Goal: Task Accomplishment & Management: Use online tool/utility

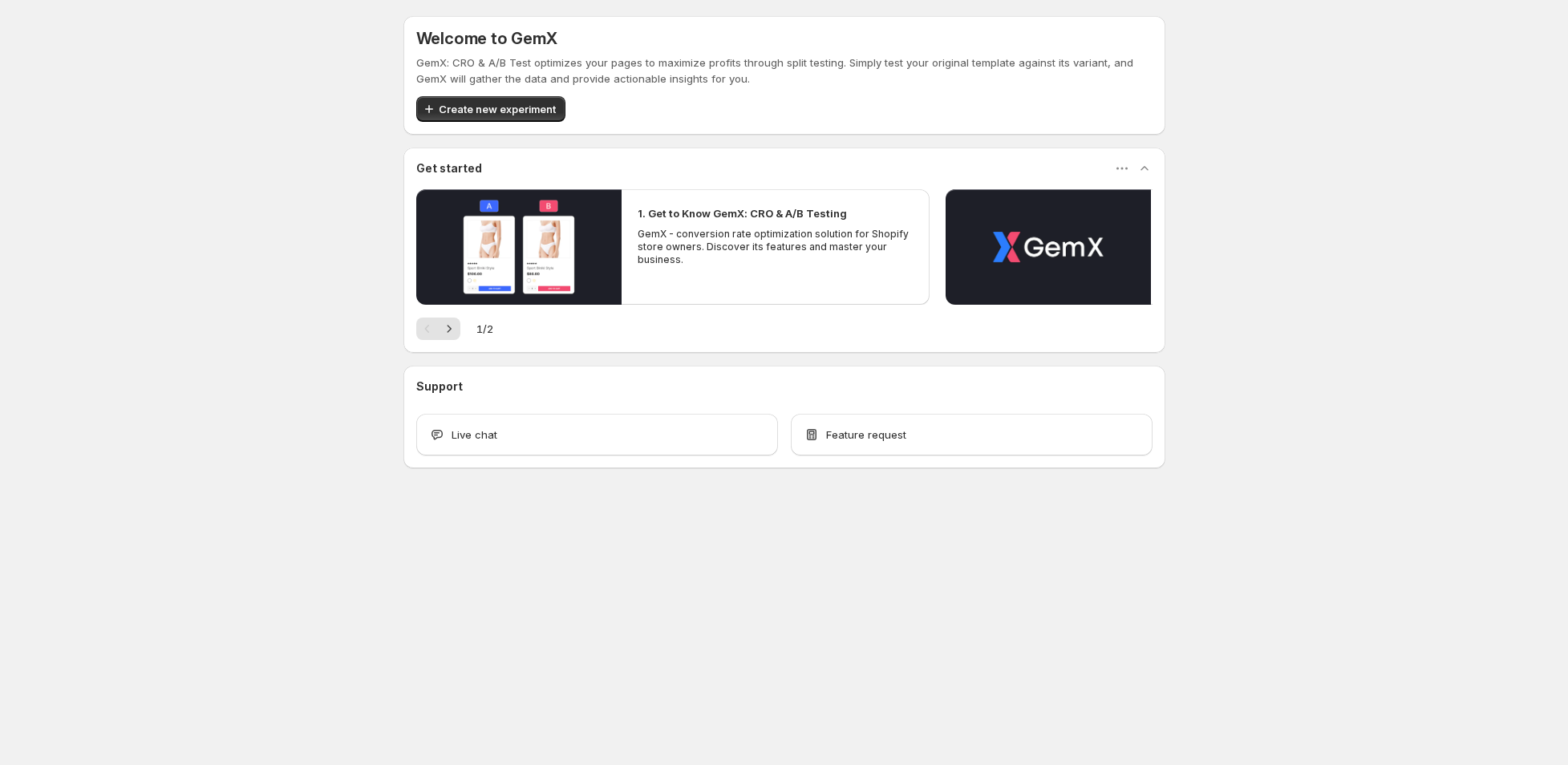
click at [239, 279] on div "Welcome to GemX GemX: CRO & A/B Test optimizes your pages to maximize profits t…" at bounding box center [784, 278] width 1568 height 556
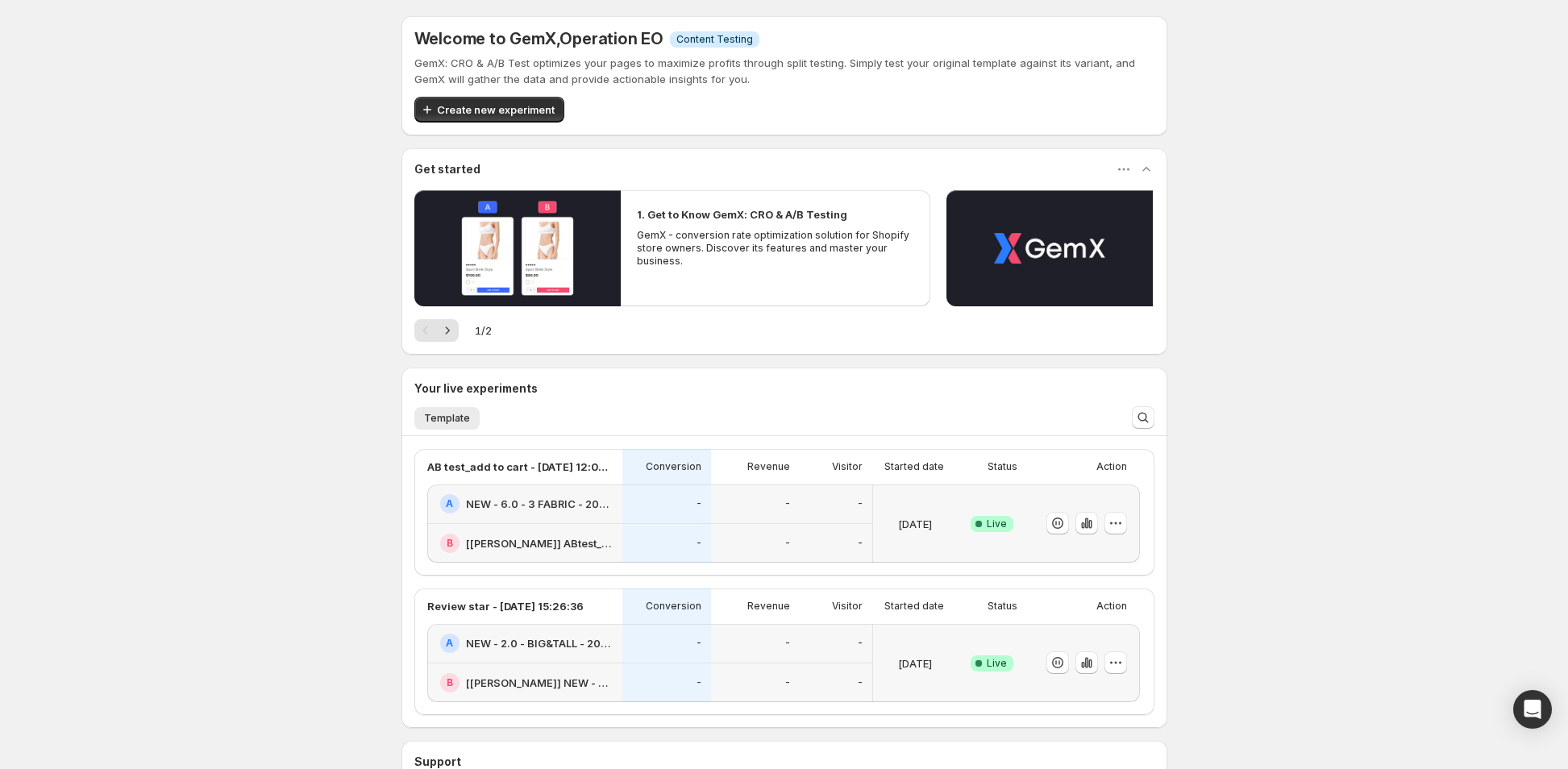
drag, startPoint x: 287, startPoint y: 199, endPoint x: 278, endPoint y: 204, distance: 10.3
click at [287, 198] on div "Welcome to GemX , Operation EO Info Content Testing GemX: CRO & A/B Test optimi…" at bounding box center [784, 466] width 1568 height 931
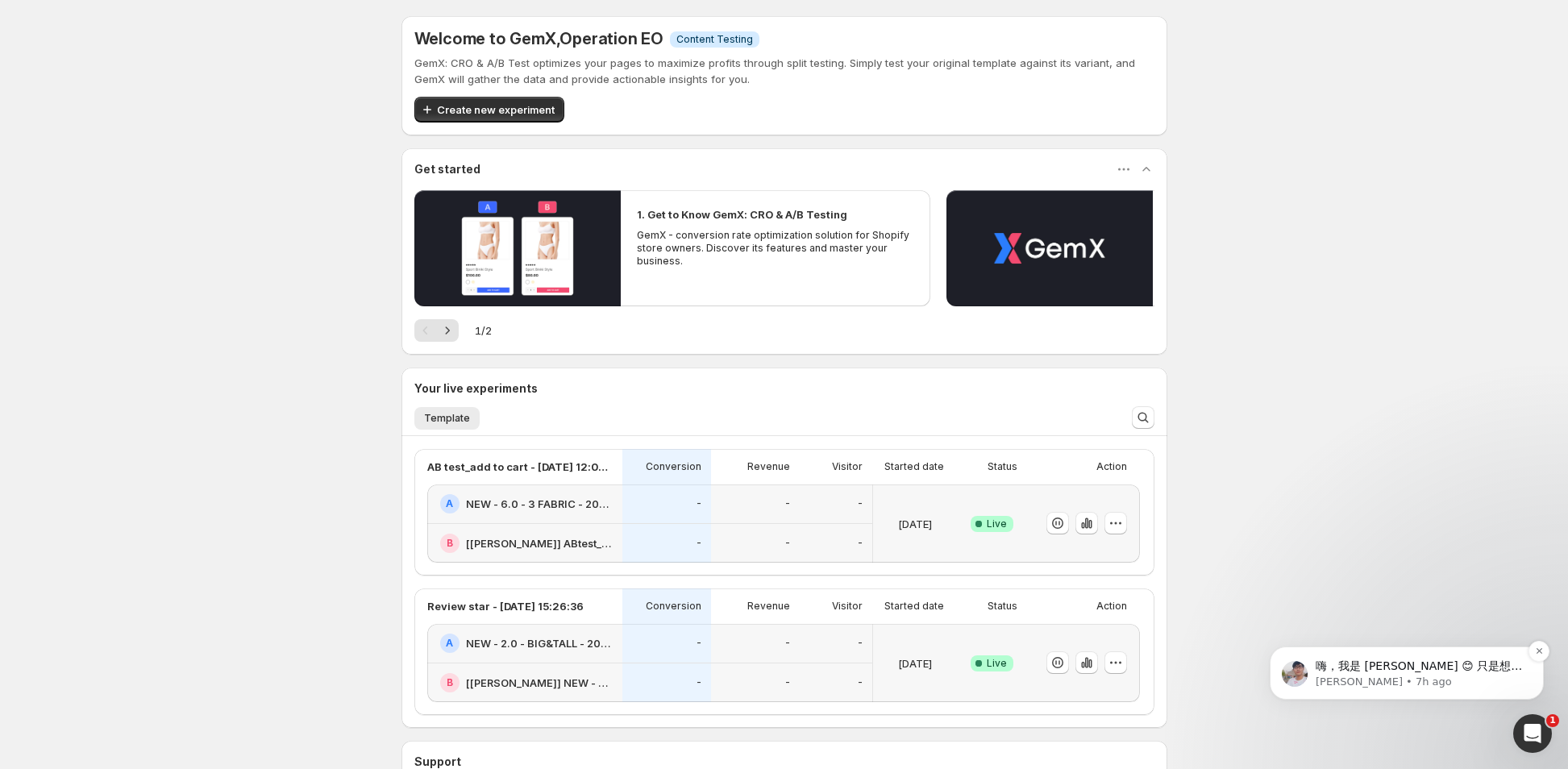
click at [1387, 671] on p "嗨，我是 [PERSON_NAME] 😊 只是想跟进一下，因为我还没有收到您的回复。 如果您有任何问题，请随时告诉我们。 我们的支持团队随时乐意为您提供进一步…" at bounding box center [1420, 666] width 208 height 16
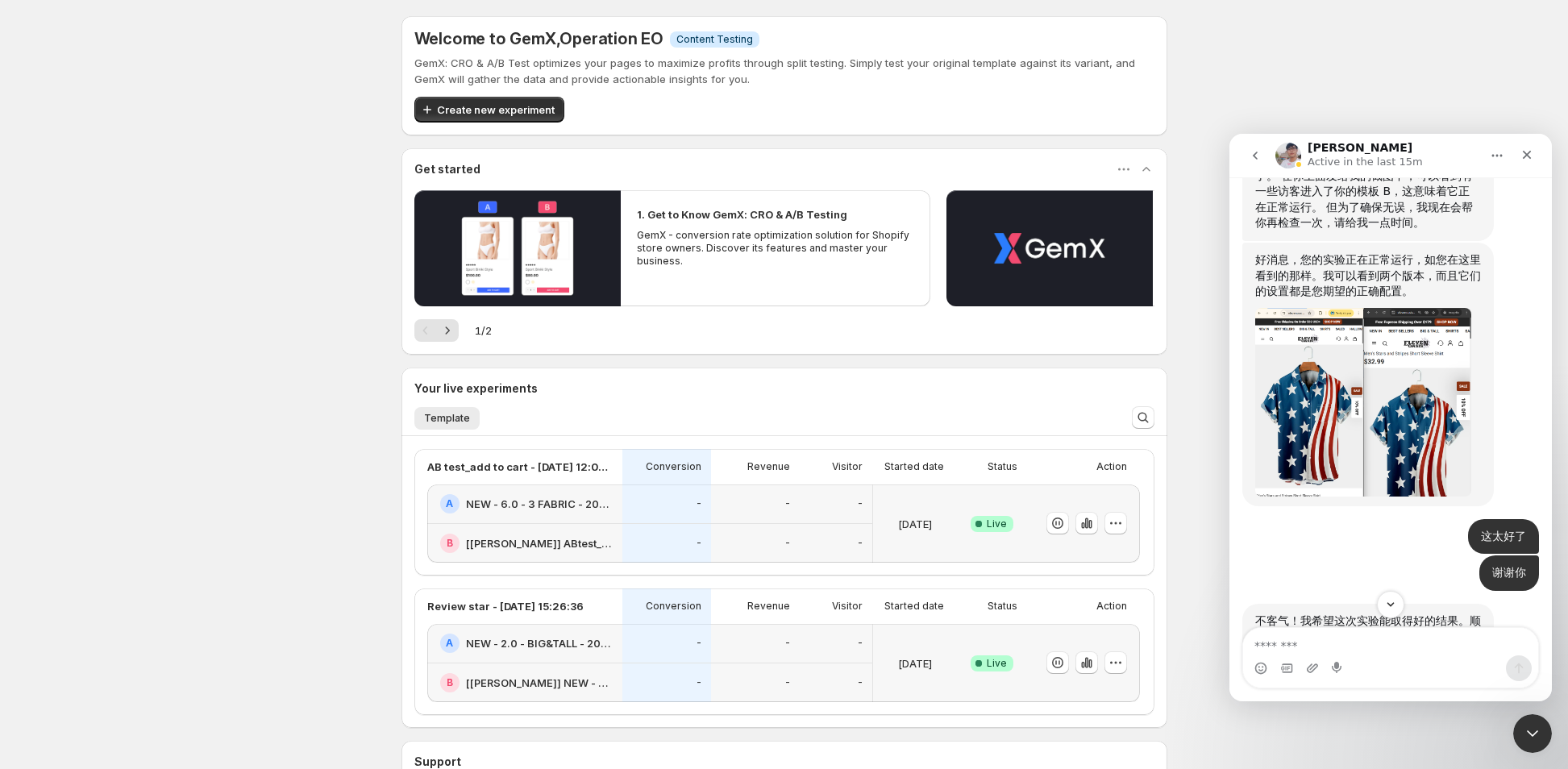
scroll to position [12840, 0]
click at [220, 718] on div "Welcome to GemX , Operation EO Info Content Testing GemX: CRO & A/B Test optimi…" at bounding box center [784, 466] width 1568 height 931
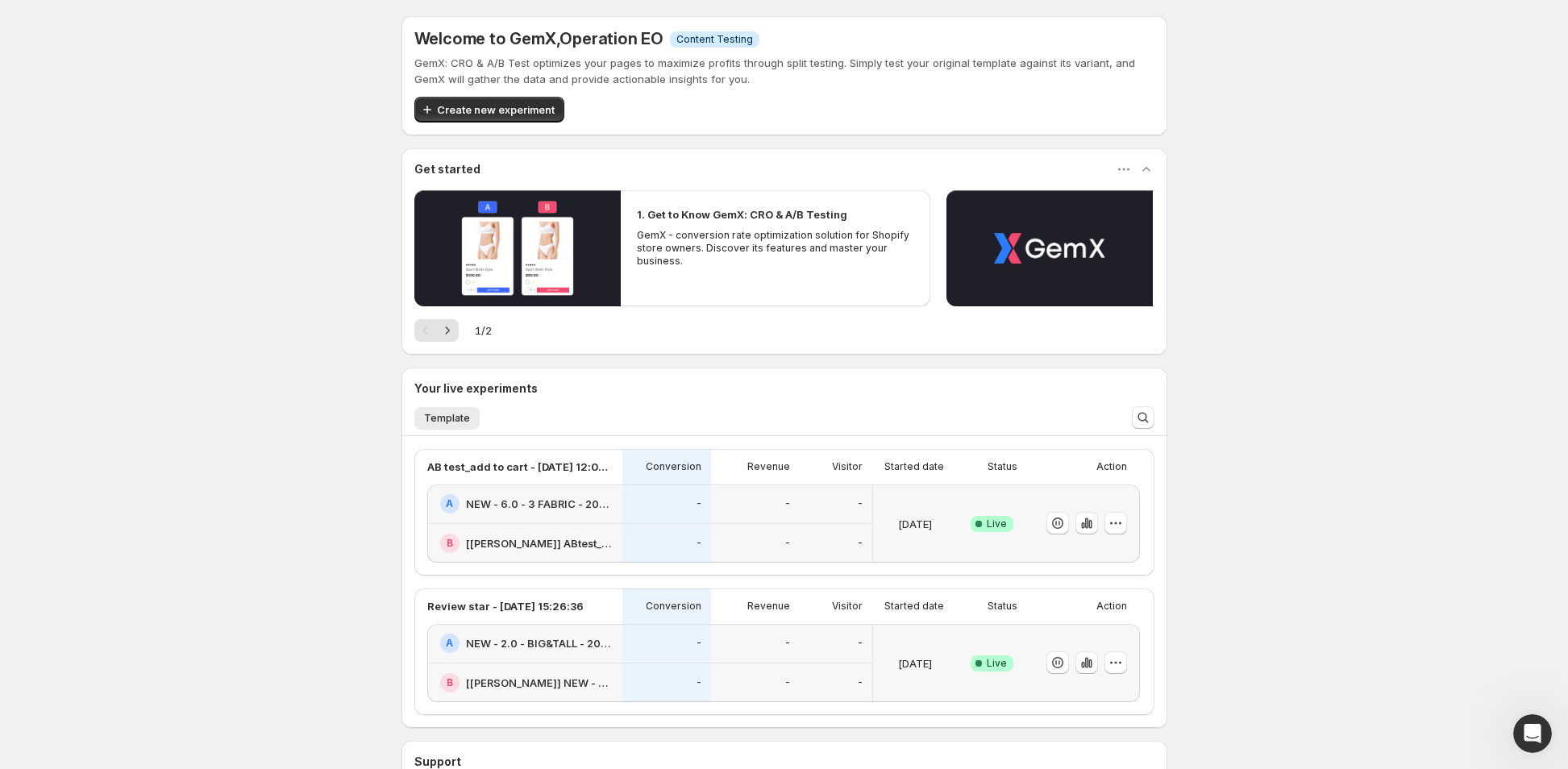
scroll to position [0, 0]
click at [266, 398] on div "Welcome to GemX , Operation EO Info Content Testing GemX: CRO & A/B Test optimi…" at bounding box center [784, 466] width 1568 height 931
click at [737, 473] on div "Revenue" at bounding box center [755, 467] width 70 height 16
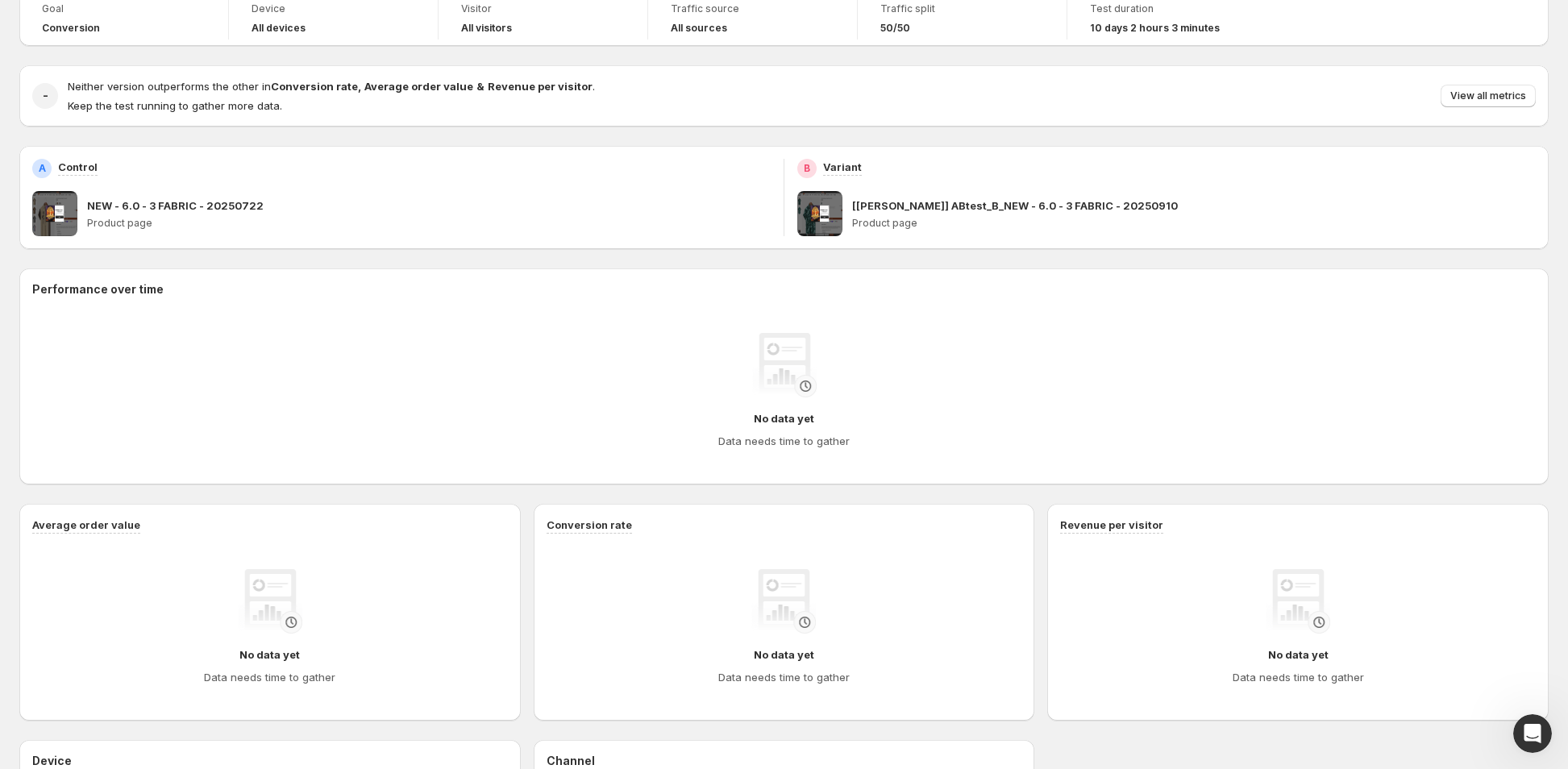
scroll to position [242, 0]
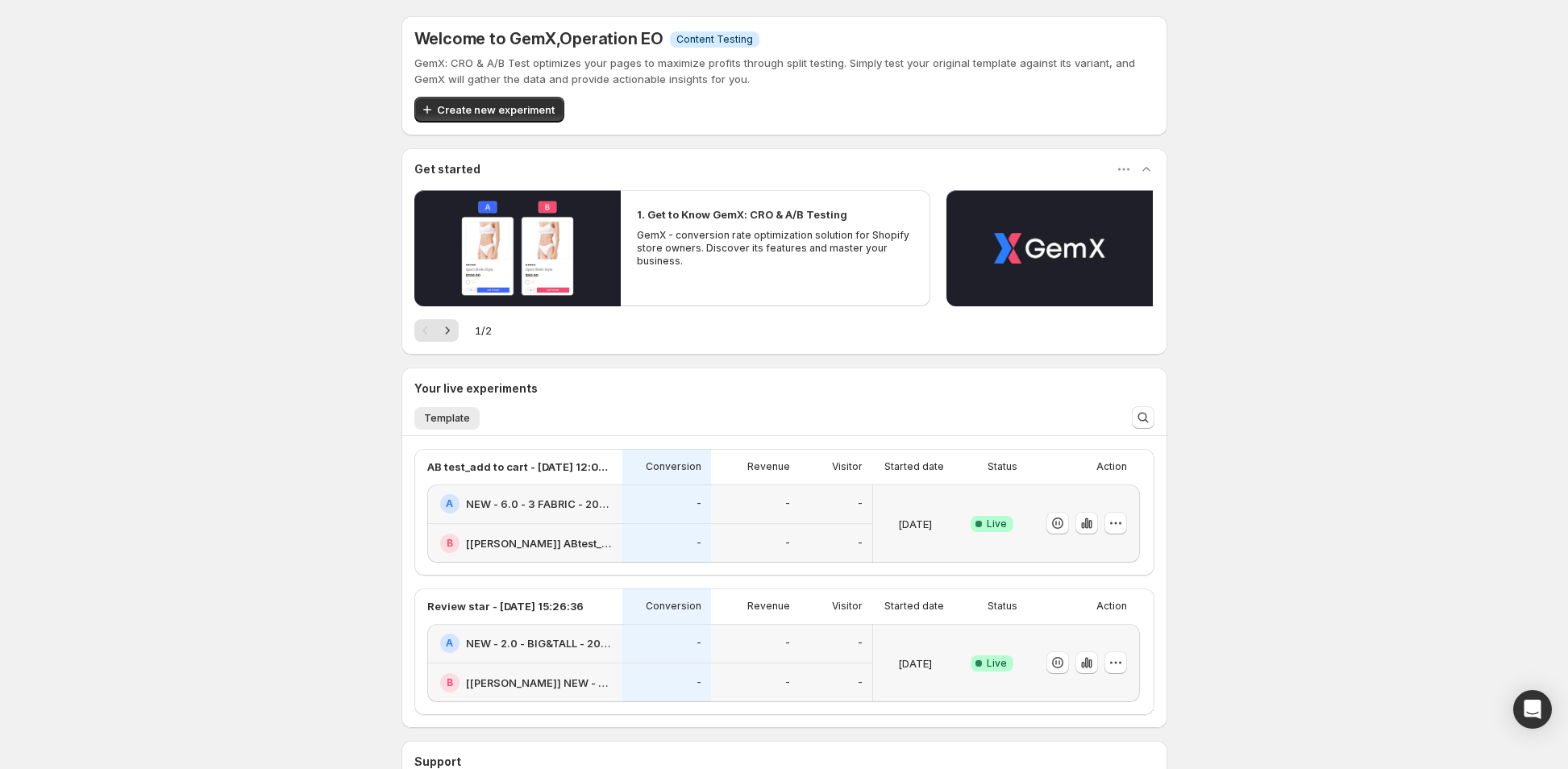
click at [717, 603] on div "Revenue" at bounding box center [756, 607] width 89 height 35
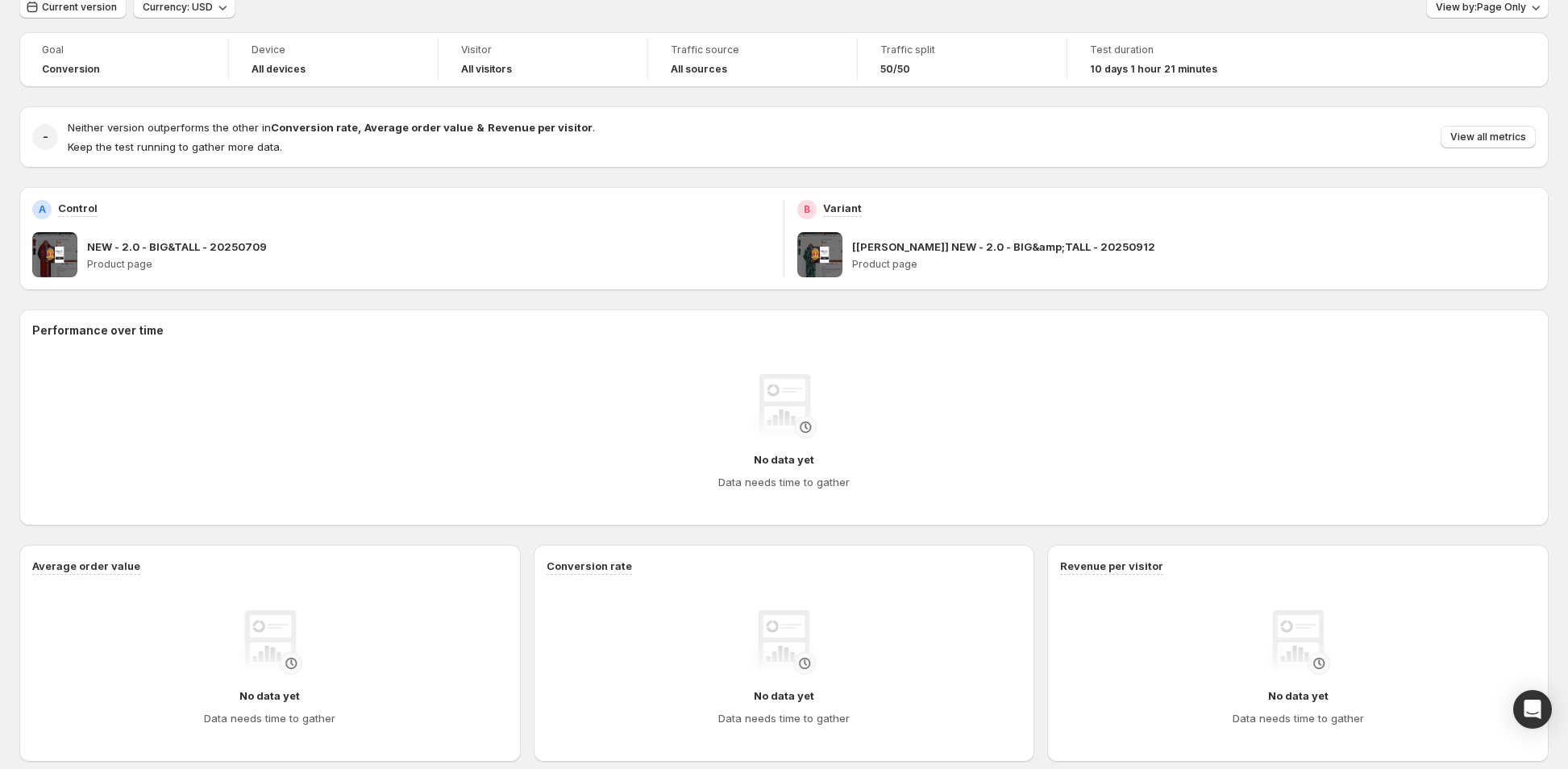
scroll to position [113, 0]
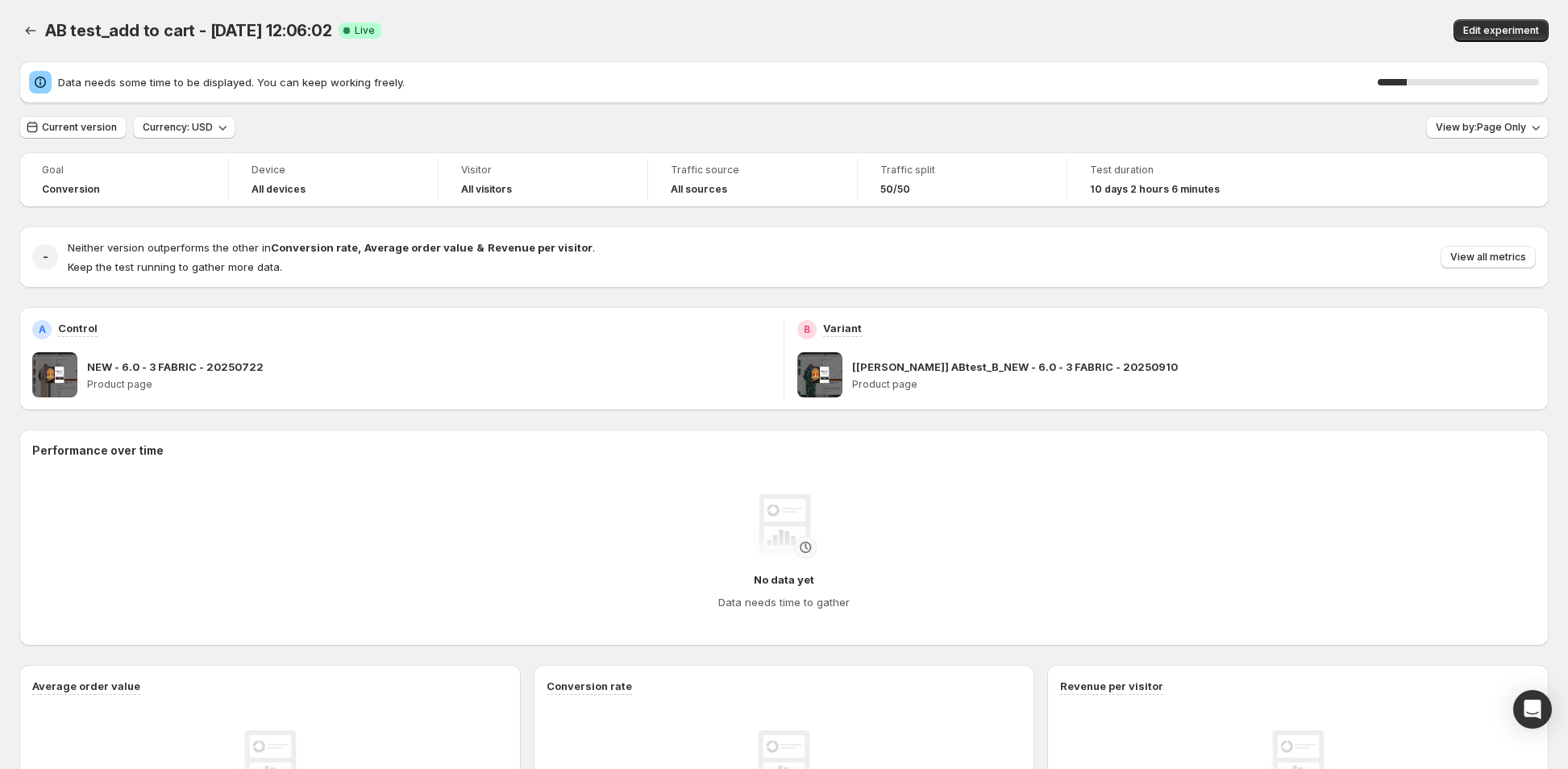
click at [522, 25] on div "AB test_add to cart - Sep 10, 12:06:02 Success Complete Live" at bounding box center [477, 31] width 862 height 22
